Goal: Information Seeking & Learning: Find specific fact

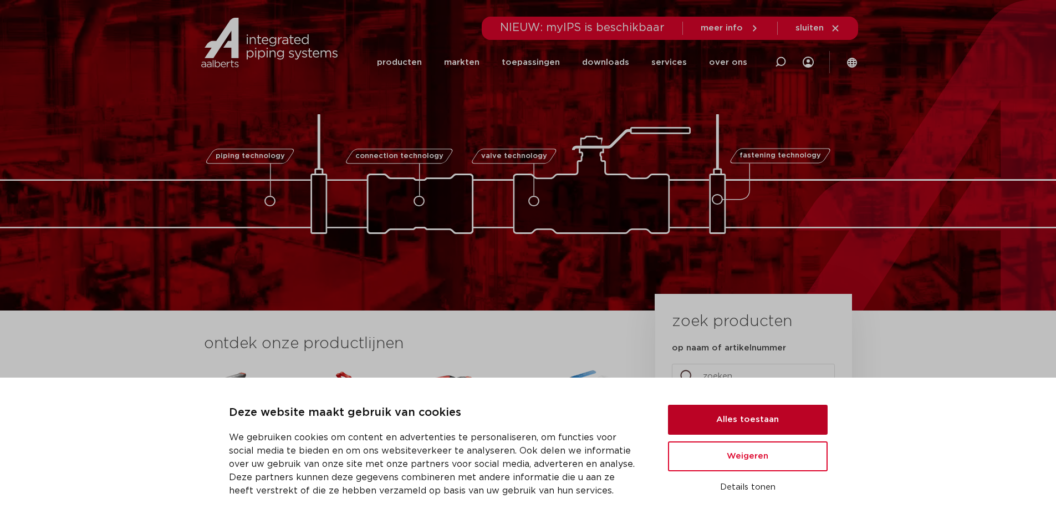
click at [745, 415] on button "Alles toestaan" at bounding box center [748, 420] width 160 height 30
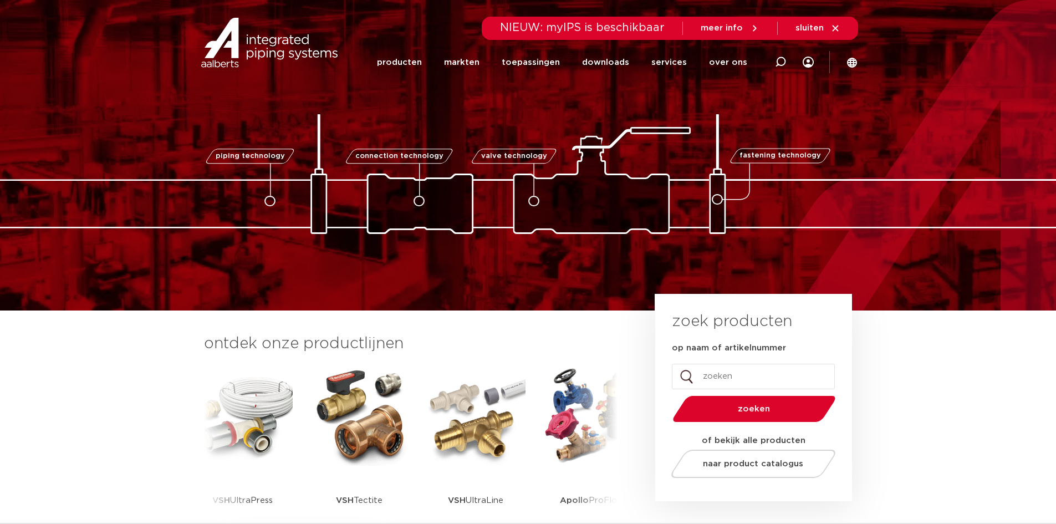
click at [742, 373] on input "op naam of artikelnummer" at bounding box center [753, 376] width 163 height 25
type input "6192175"
click at [668, 395] on button "zoeken" at bounding box center [754, 409] width 172 height 28
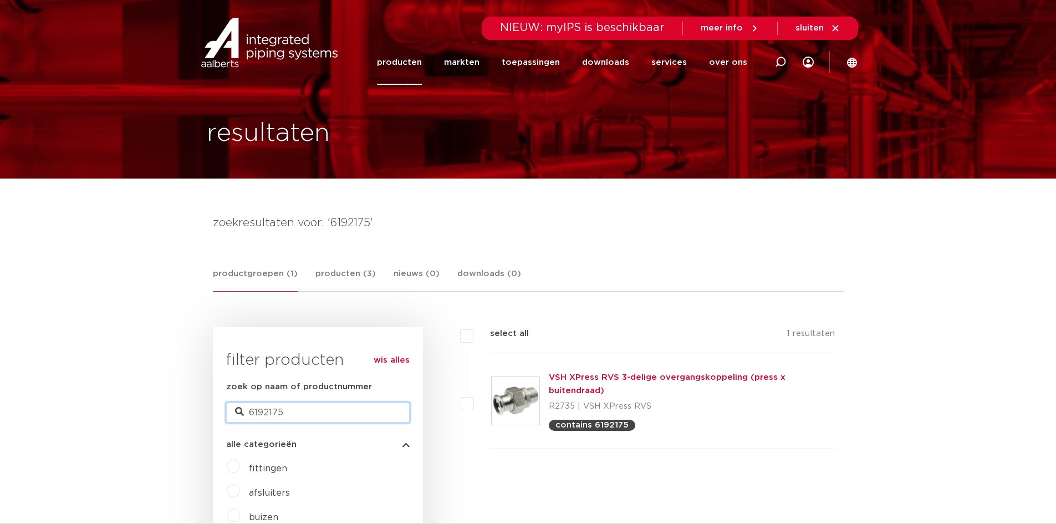
drag, startPoint x: 273, startPoint y: 411, endPoint x: 324, endPoint y: 411, distance: 51.0
click at [324, 411] on input "6192175" at bounding box center [317, 412] width 183 height 20
type input "6192164"
click at [638, 375] on link "VSH XPress RVS 3-delige overgangskoppeling (press x buitendraad)" at bounding box center [667, 384] width 237 height 22
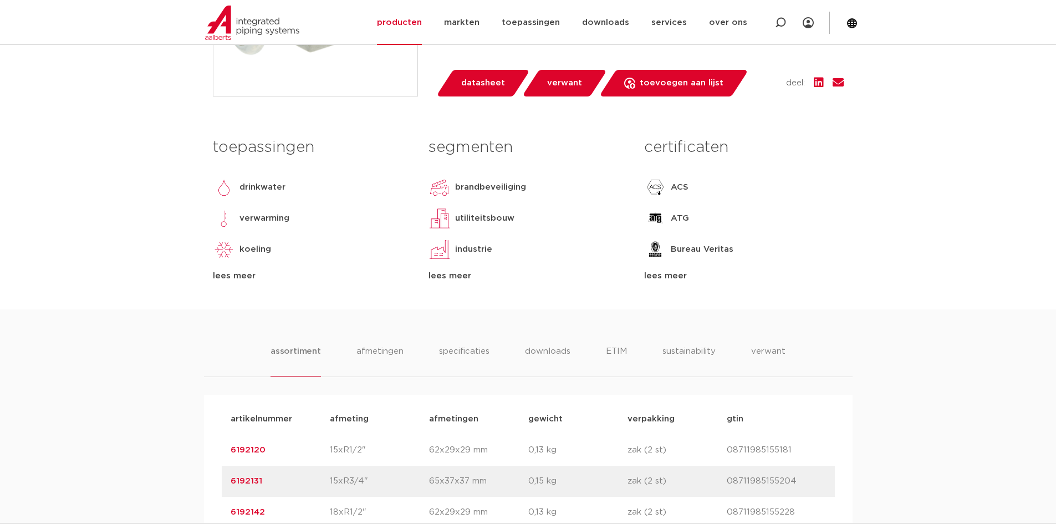
scroll to position [610, 0]
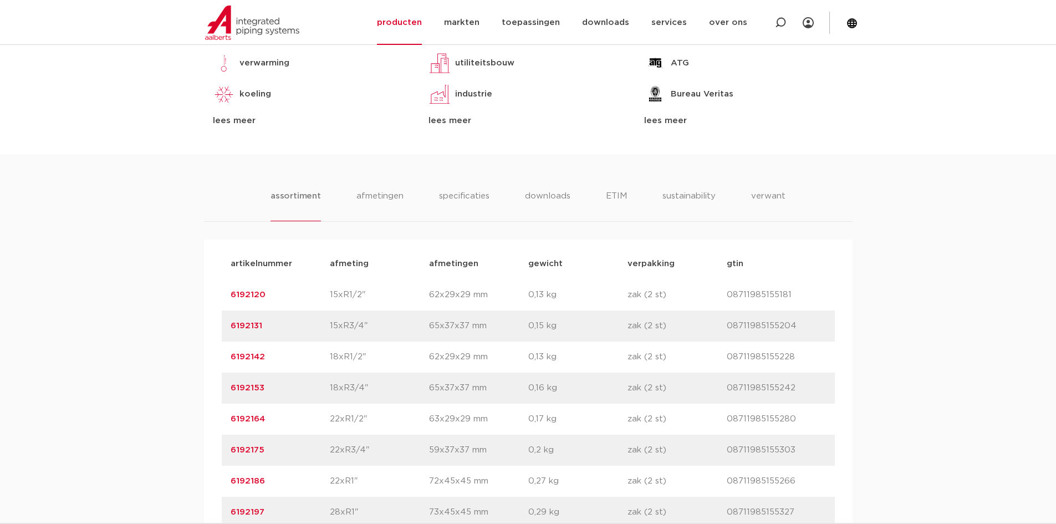
click at [245, 417] on link "6192164" at bounding box center [248, 419] width 34 height 8
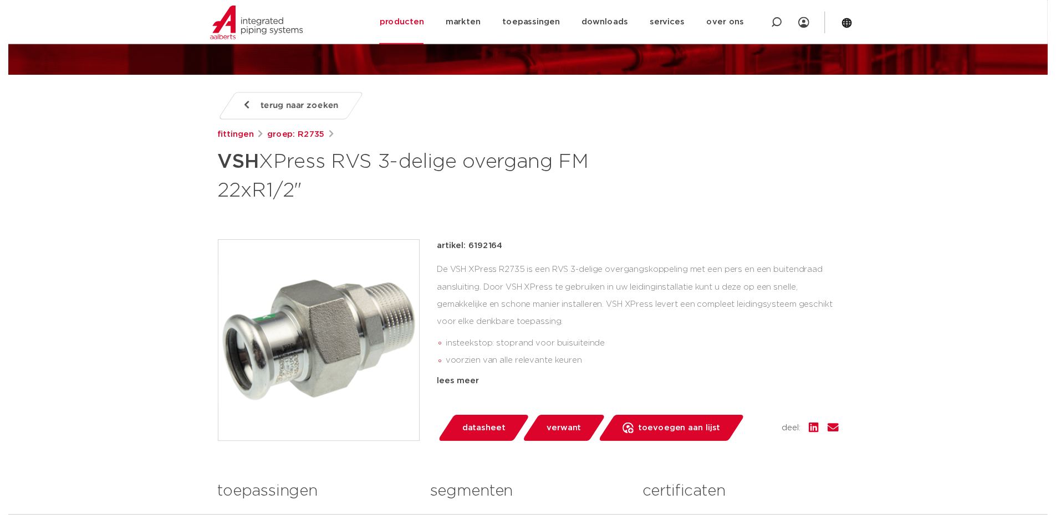
scroll to position [111, 0]
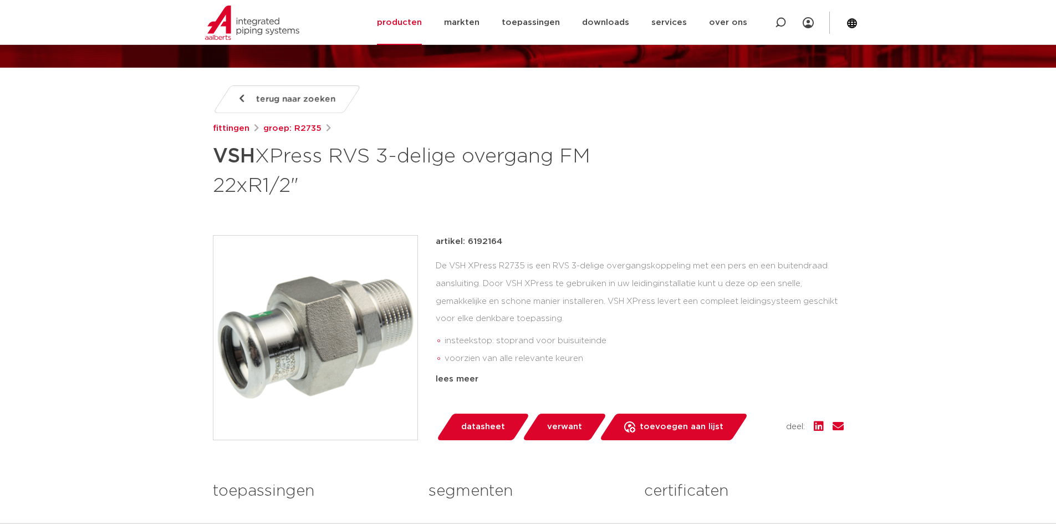
click at [479, 423] on span "datasheet" at bounding box center [483, 427] width 44 height 18
